Goal: Ask a question

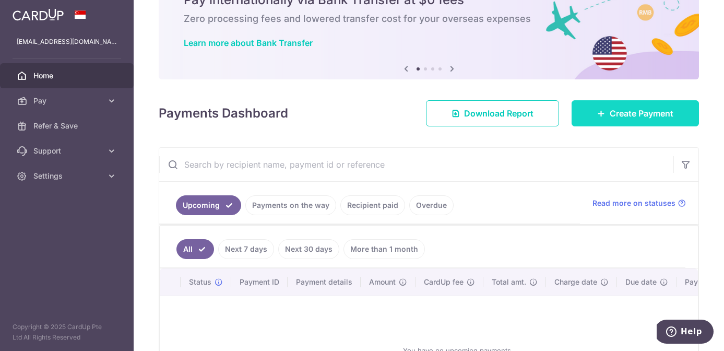
click at [622, 113] on span "Create Payment" at bounding box center [642, 113] width 64 height 13
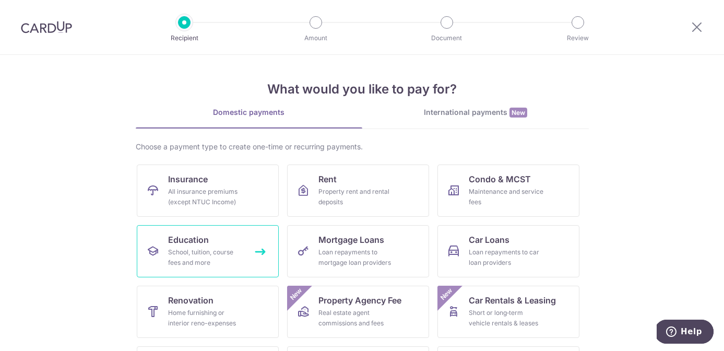
click at [191, 248] on div "School, tuition, course fees and more" at bounding box center [205, 257] width 75 height 21
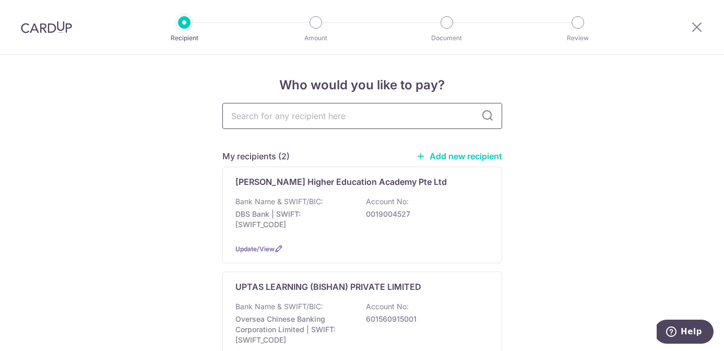
click at [266, 116] on input "text" at bounding box center [362, 116] width 280 height 26
type input "Nanyang Technological"
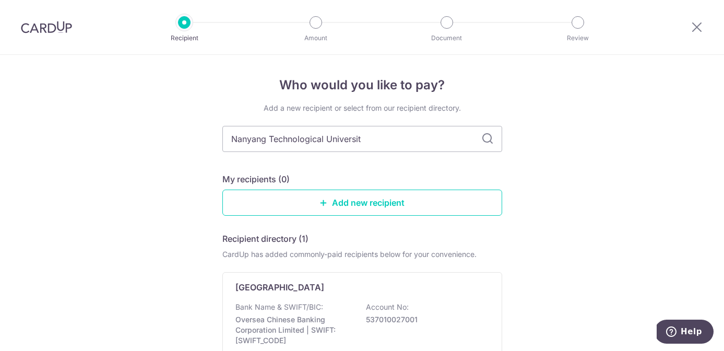
type input "Nanyang Technological University"
type input "N"
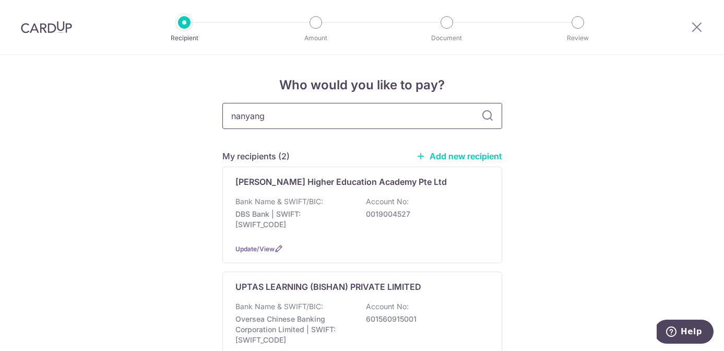
type input "nanyang"
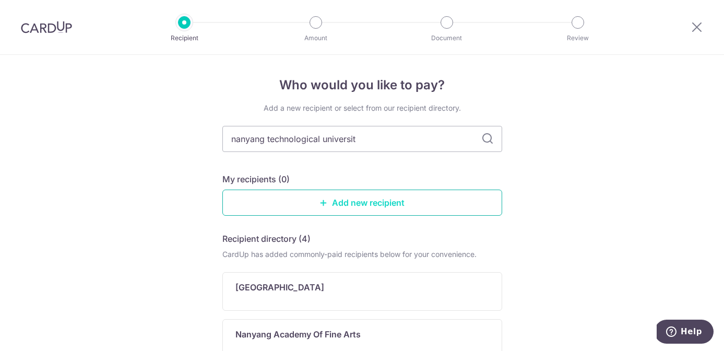
type input "nanyang technological university"
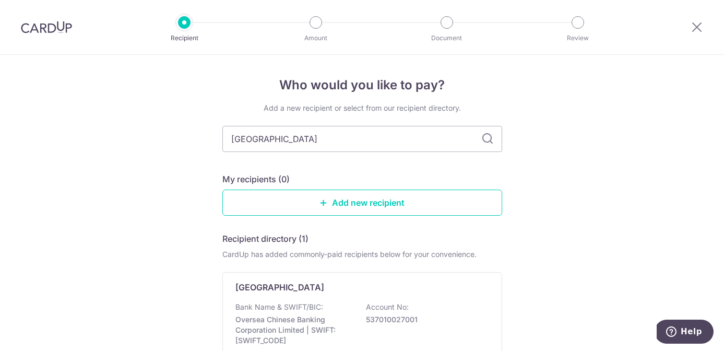
click at [487, 141] on icon at bounding box center [487, 139] width 13 height 13
drag, startPoint x: 364, startPoint y: 141, endPoint x: 207, endPoint y: 133, distance: 157.4
click at [207, 133] on div "Who would you like to pay? Add a new recipient or select from our recipient dir…" at bounding box center [362, 260] width 724 height 410
type input "flywire"
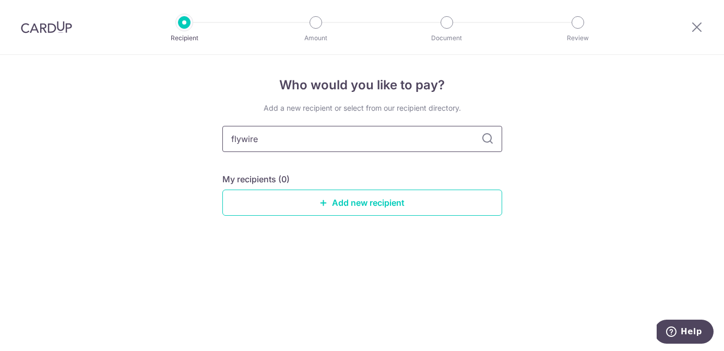
drag, startPoint x: 263, startPoint y: 140, endPoint x: 225, endPoint y: 140, distance: 38.1
click at [225, 140] on input "flywire" at bounding box center [362, 139] width 280 height 26
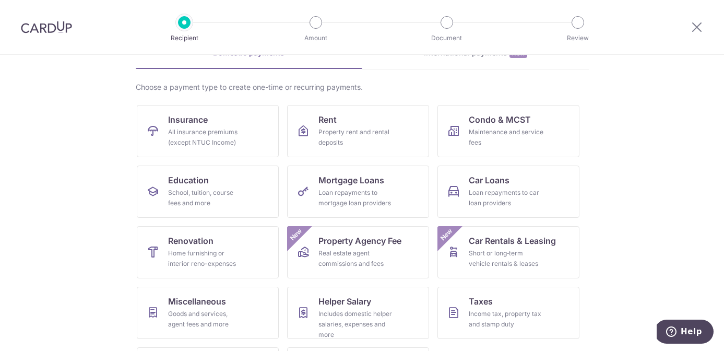
scroll to position [116, 0]
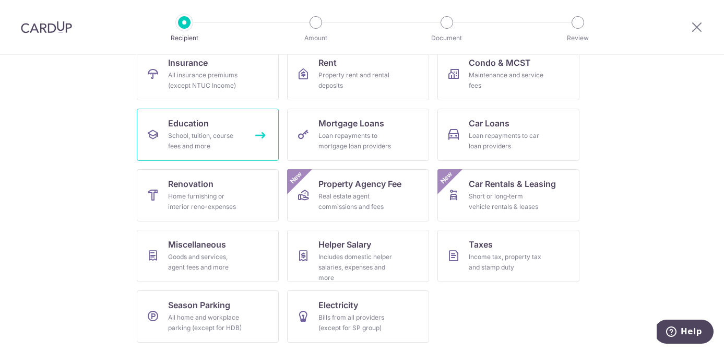
click at [200, 128] on span "Education" at bounding box center [188, 123] width 41 height 13
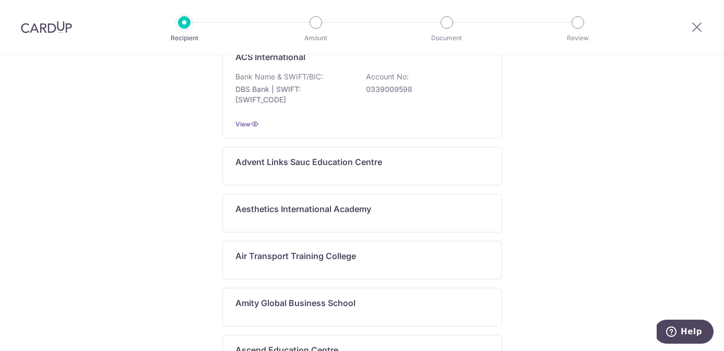
scroll to position [739, 0]
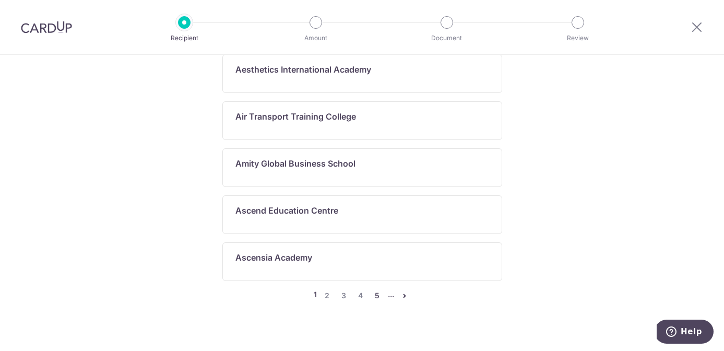
click at [378, 289] on link "5" at bounding box center [377, 295] width 13 height 13
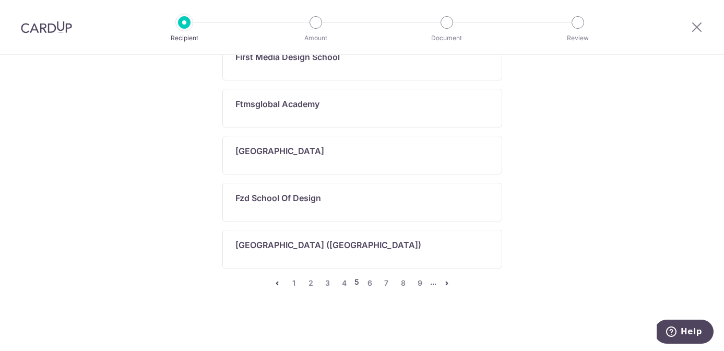
scroll to position [0, 0]
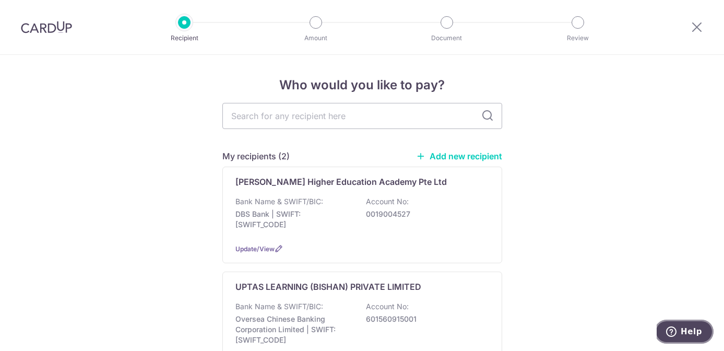
click at [688, 332] on span "Help" at bounding box center [691, 331] width 21 height 9
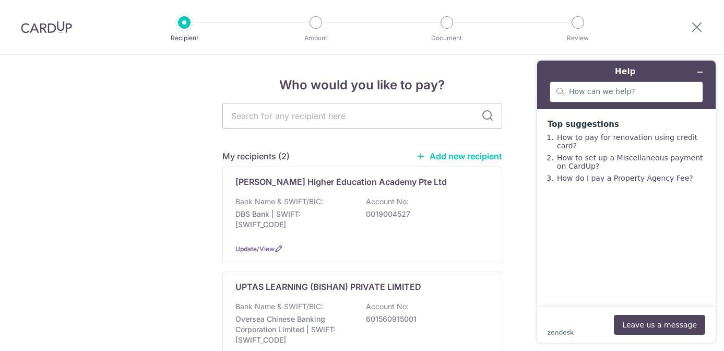
click at [568, 95] on div at bounding box center [627, 91] width 154 height 21
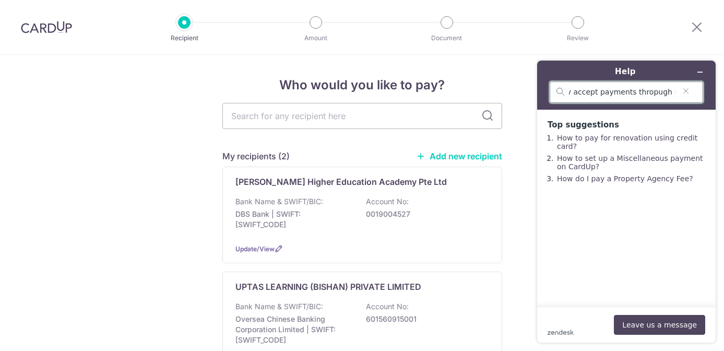
scroll to position [0, 119]
click at [636, 92] on input "how can pay for NTU when they accept payments thropugh Flywire" at bounding box center [622, 92] width 107 height 9
type input "how can pay for NTU when they accept payments through Flywire"
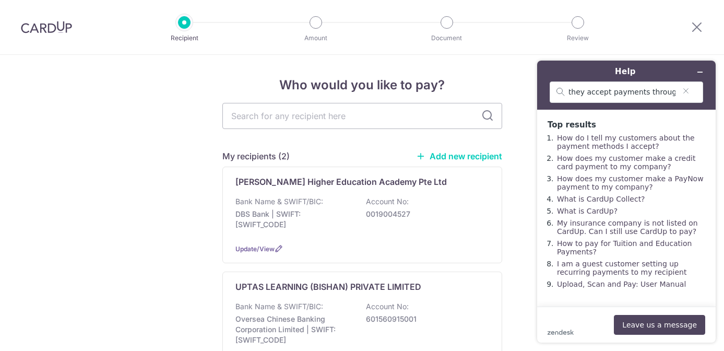
scroll to position [0, 0]
click at [653, 325] on button "Leave us a message" at bounding box center [659, 325] width 91 height 20
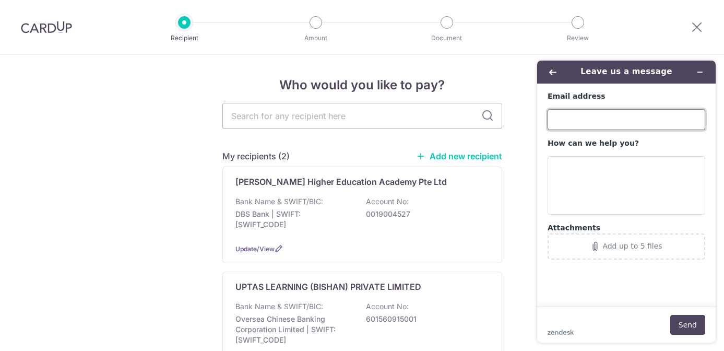
click at [556, 124] on input "Email address" at bounding box center [627, 119] width 158 height 21
type input "[EMAIL_ADDRESS][DOMAIN_NAME]"
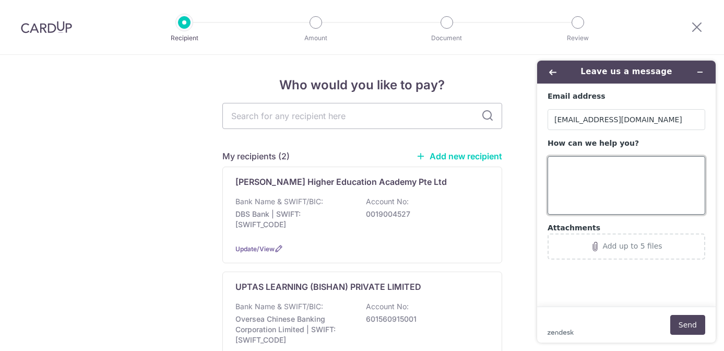
click at [554, 170] on textarea "How can we help you?" at bounding box center [627, 185] width 158 height 58
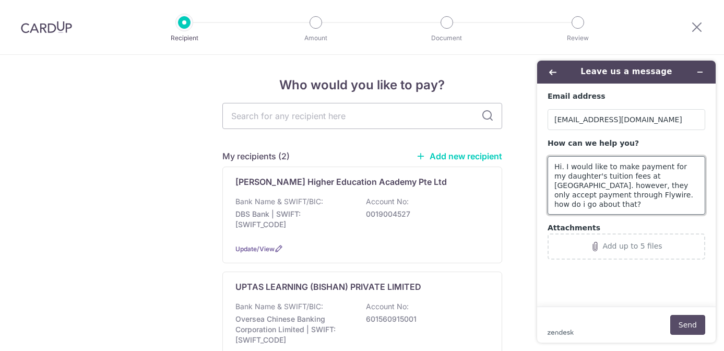
type textarea "Hi. I would like to make payment for my daughter's tuition fees at [GEOGRAPHIC_…"
click at [685, 321] on button "Send" at bounding box center [687, 325] width 35 height 20
